Goal: Navigation & Orientation: Find specific page/section

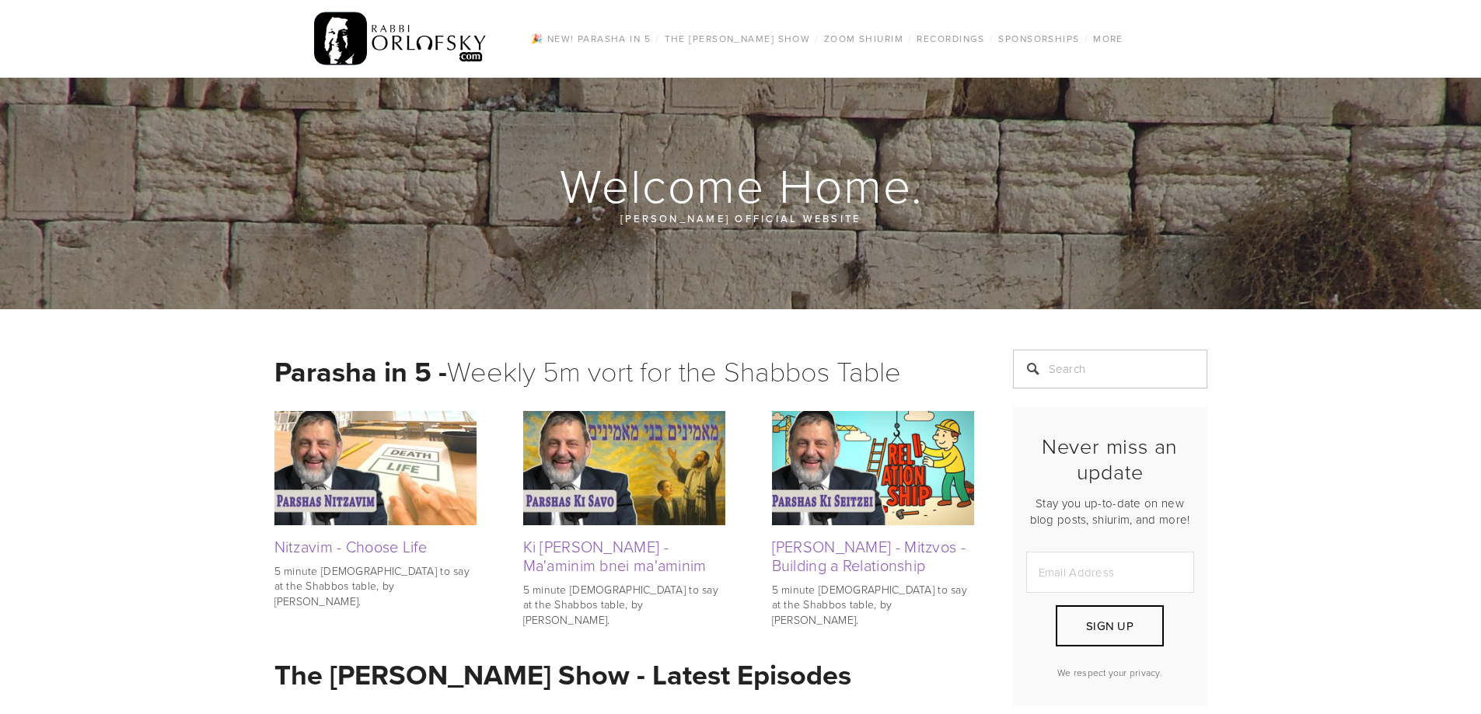
scroll to position [389, 0]
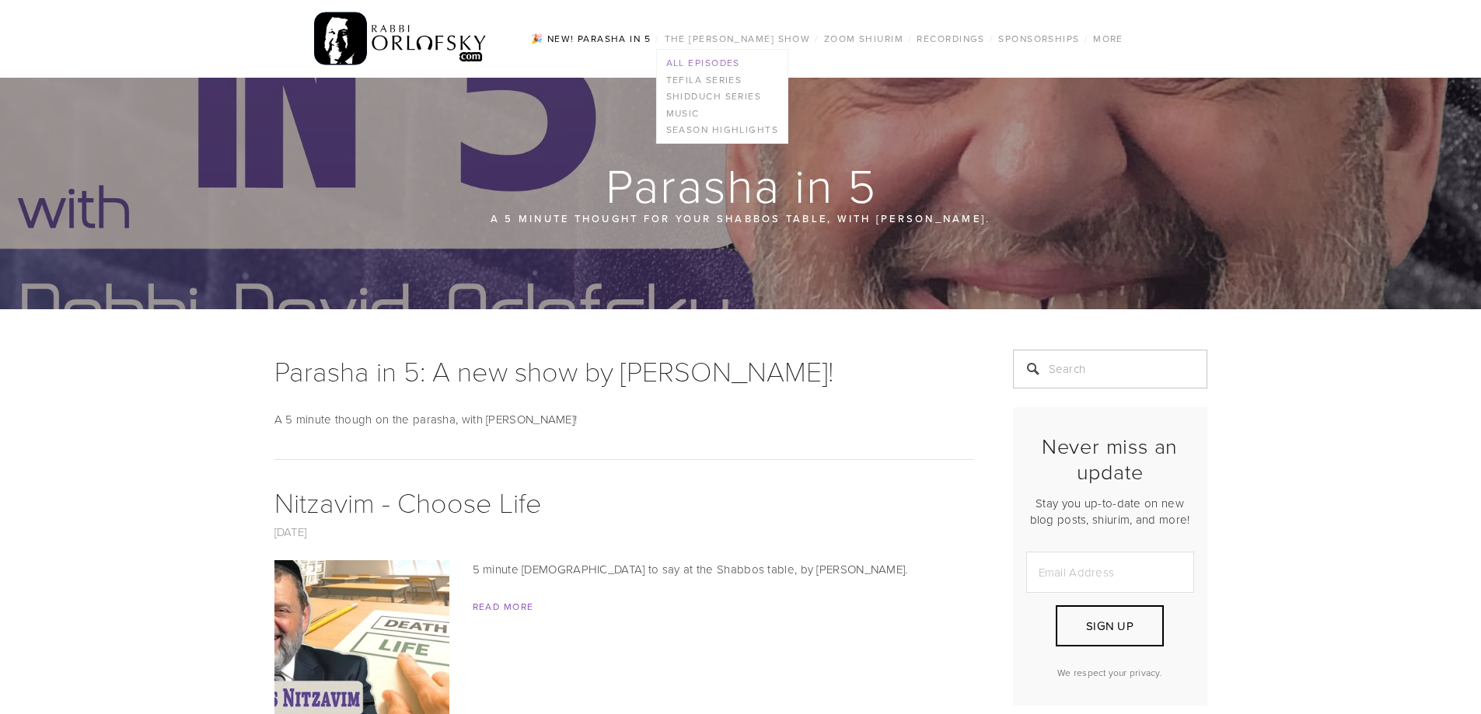
click at [730, 59] on link "All Episodes" at bounding box center [722, 62] width 131 height 17
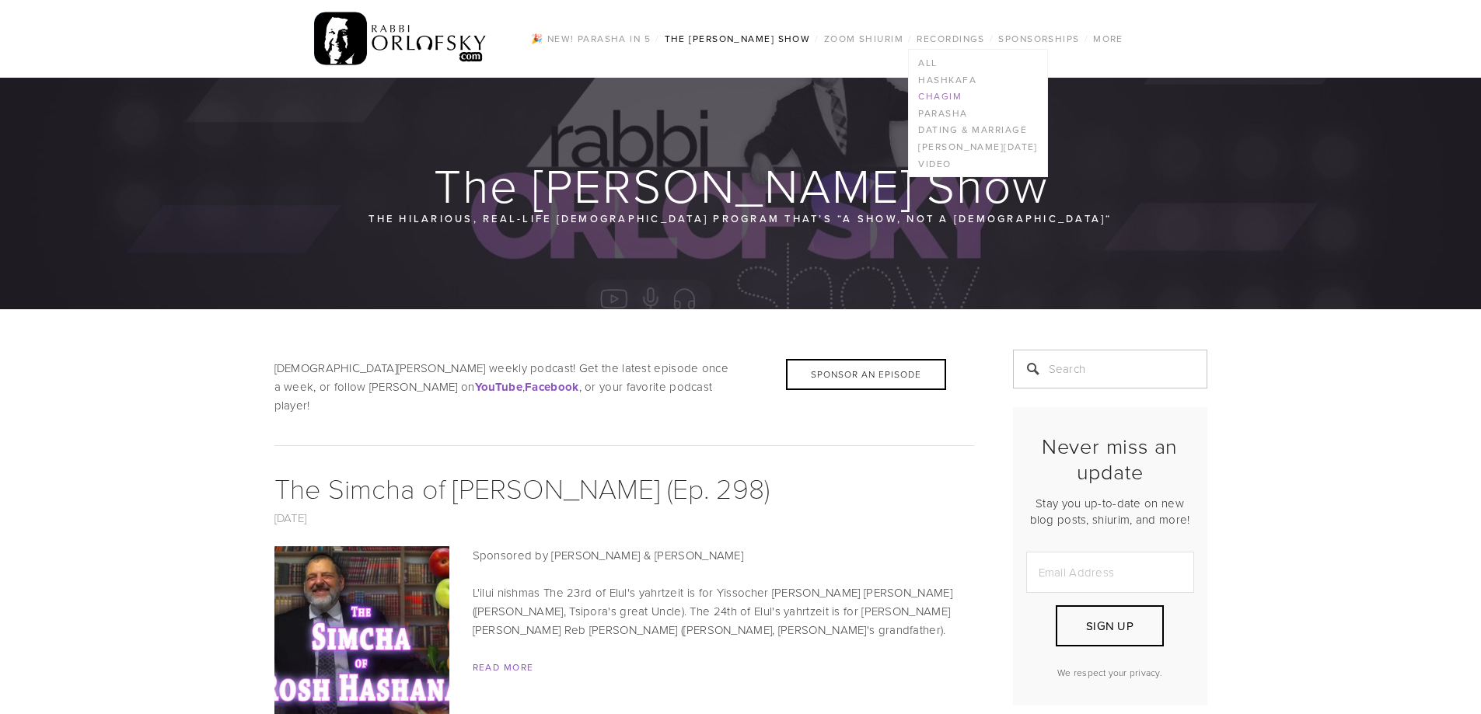
click at [951, 92] on link "Chagim" at bounding box center [978, 96] width 138 height 17
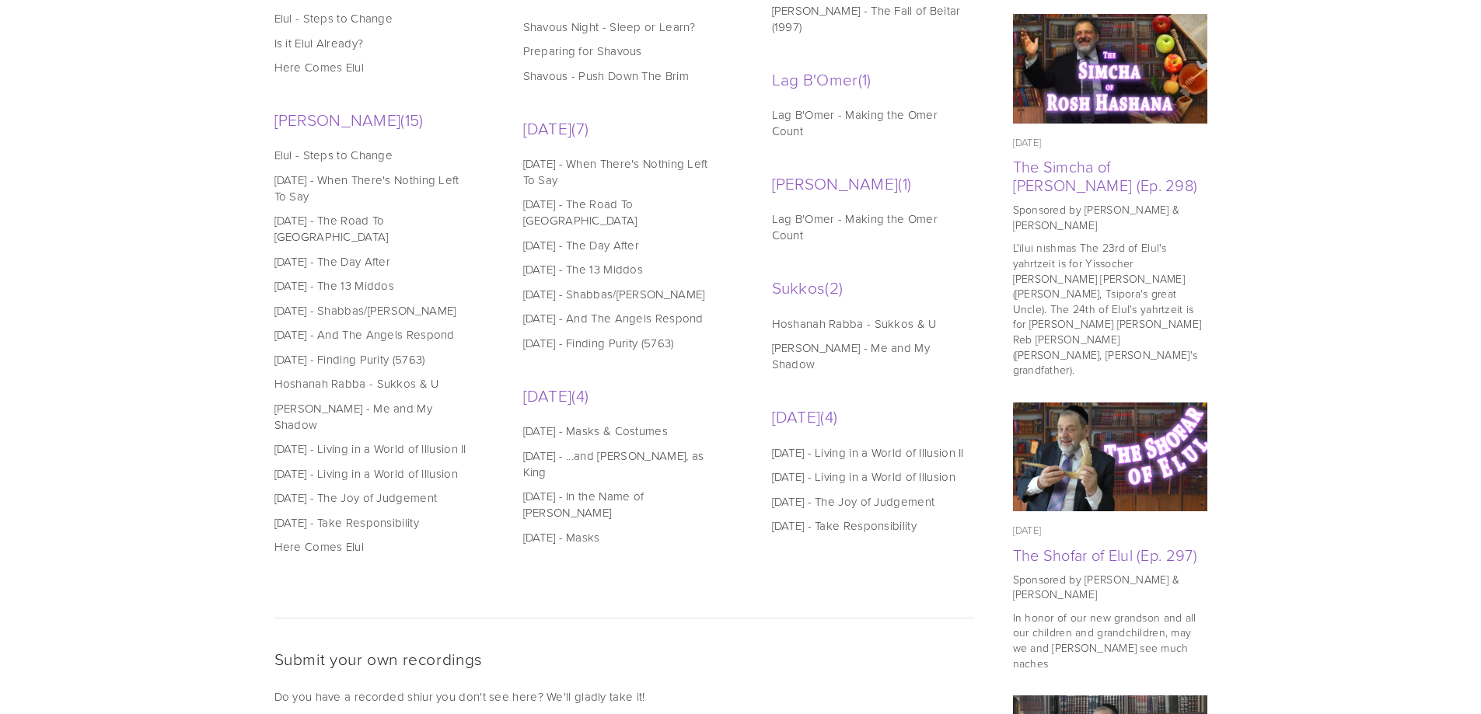
scroll to position [855, 0]
